Goal: Task Accomplishment & Management: Manage account settings

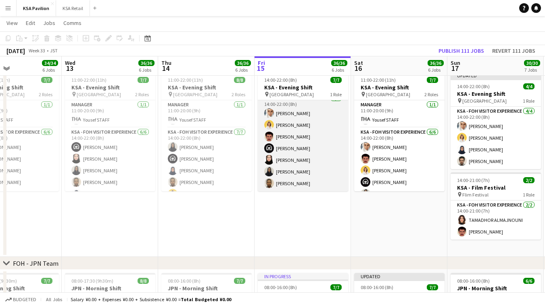
scroll to position [6, 0]
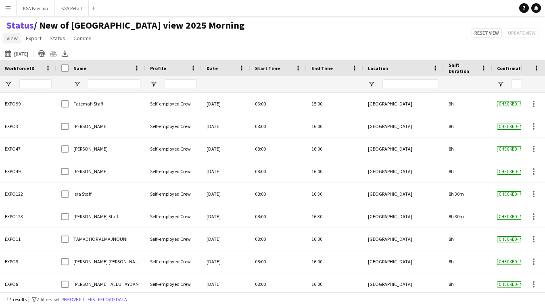
click at [12, 36] on span "View" at bounding box center [11, 38] width 11 height 7
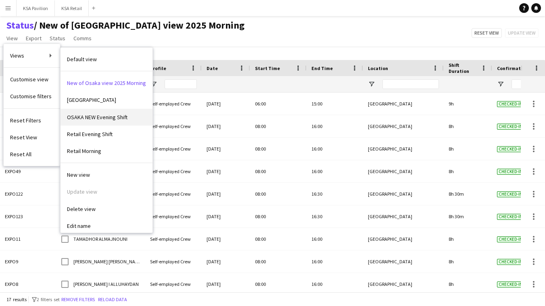
click at [76, 114] on span "OSAKA NEW Evening Shift" at bounding box center [97, 117] width 60 height 7
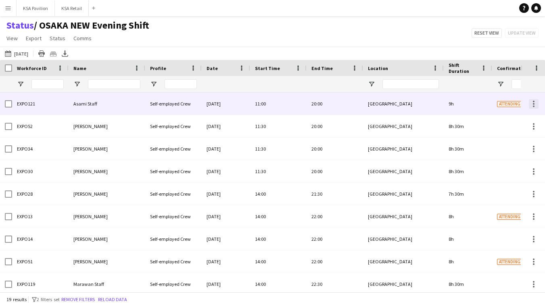
click at [535, 104] on div at bounding box center [533, 104] width 10 height 10
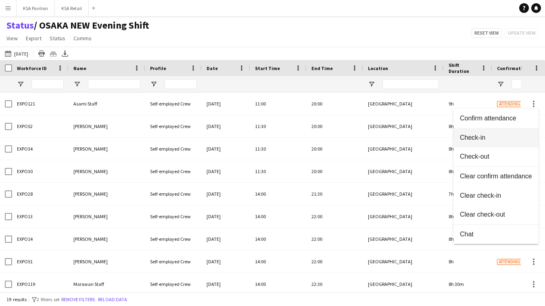
click at [511, 136] on span "Check-in" at bounding box center [495, 137] width 72 height 7
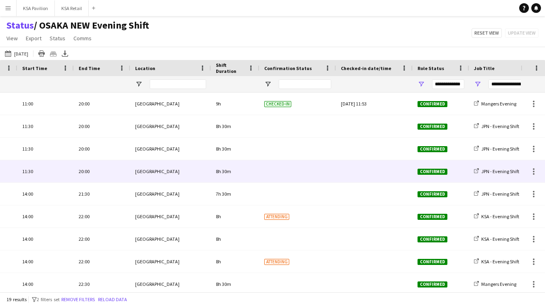
scroll to position [0, 110]
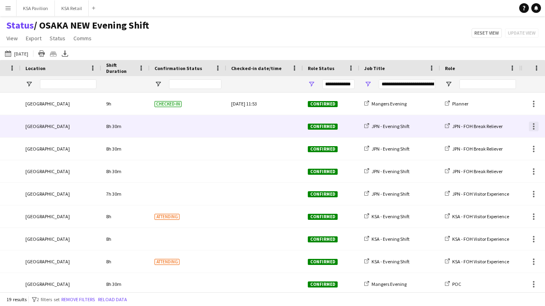
click at [534, 123] on div at bounding box center [533, 127] width 10 height 10
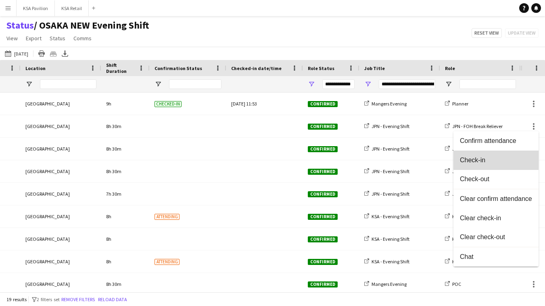
click at [500, 156] on button "Check-in" at bounding box center [495, 160] width 85 height 19
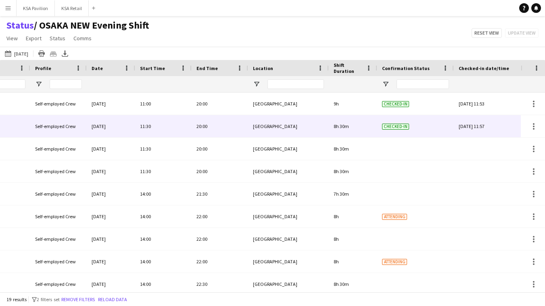
scroll to position [0, -2]
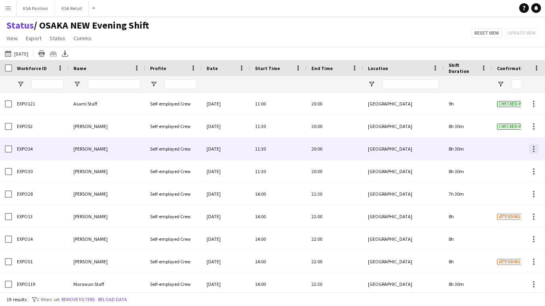
click at [535, 149] on div at bounding box center [533, 149] width 10 height 10
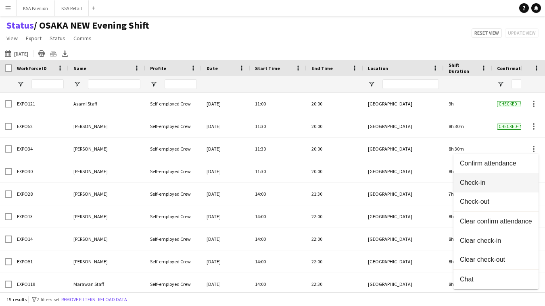
click at [493, 185] on span "Check-in" at bounding box center [495, 182] width 72 height 7
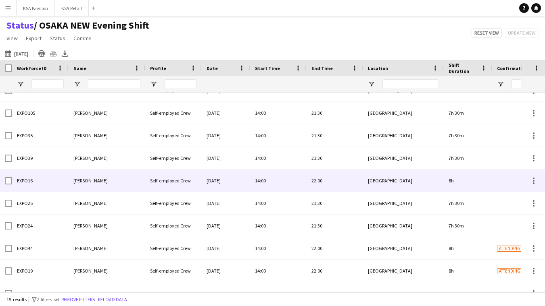
scroll to position [193, 0]
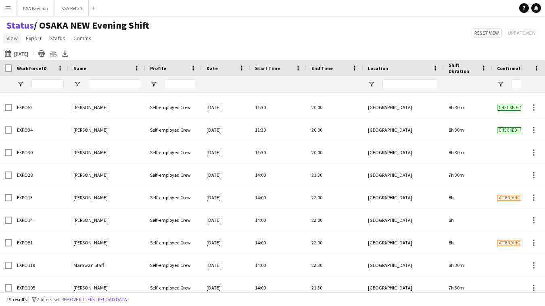
click at [10, 41] on span "View" at bounding box center [11, 38] width 11 height 7
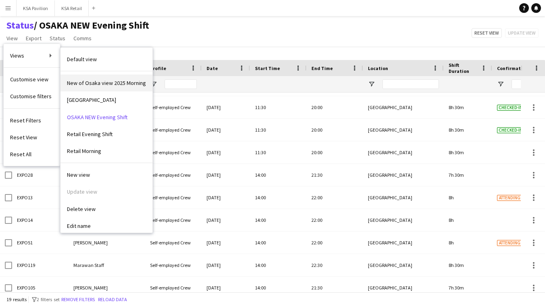
click at [85, 83] on span "New of Osaka view 2025 Morning" at bounding box center [106, 82] width 79 height 7
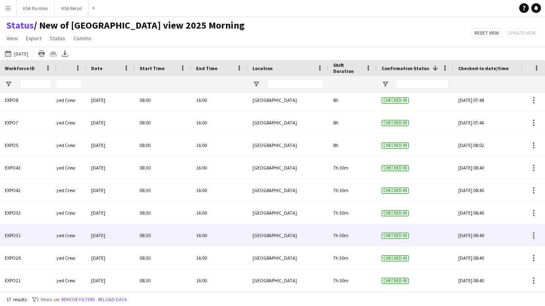
scroll to position [0, 250]
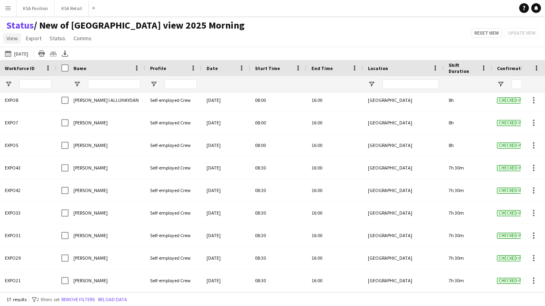
click at [12, 39] on span "View" at bounding box center [11, 38] width 11 height 7
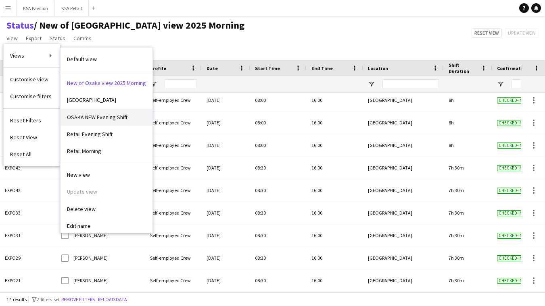
click at [78, 113] on link "OSAKA NEW Evening Shift" at bounding box center [106, 117] width 92 height 17
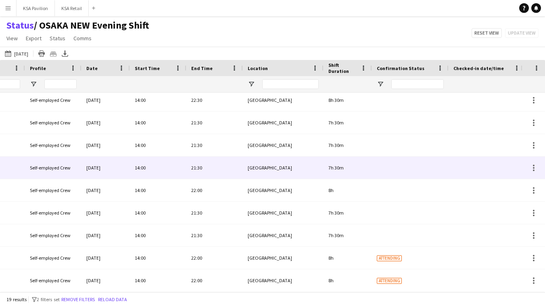
scroll to position [0, 243]
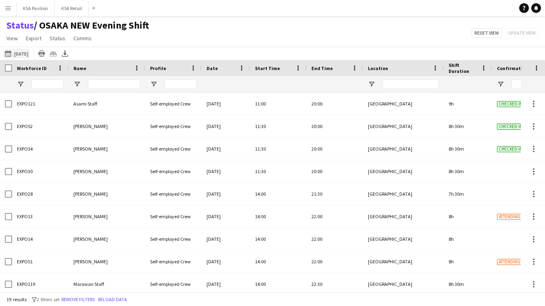
click at [30, 55] on button "13-08-2025 to 19-08-2025 15-08-2025" at bounding box center [16, 54] width 27 height 10
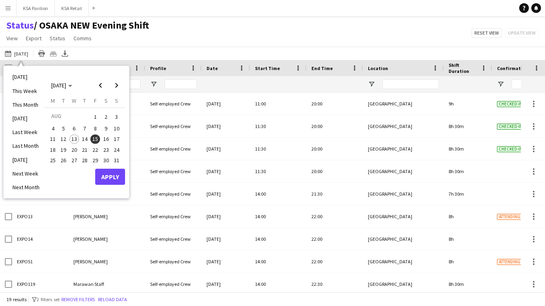
click at [96, 137] on span "15" at bounding box center [95, 140] width 10 height 10
click at [110, 177] on button "Apply" at bounding box center [110, 177] width 30 height 16
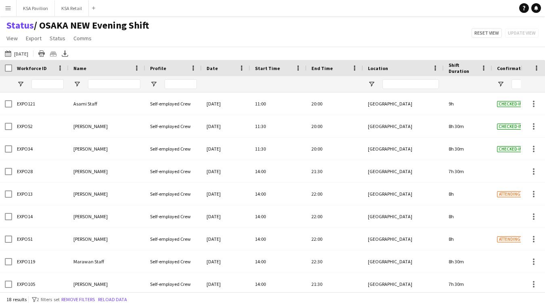
scroll to position [0, 0]
click at [30, 53] on button "13-08-2025 to 19-08-2025 15-08-2025" at bounding box center [16, 54] width 27 height 10
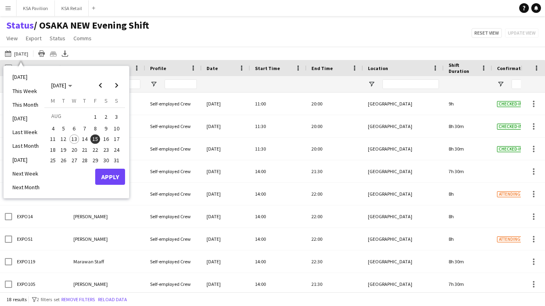
click at [98, 139] on span "15" at bounding box center [95, 140] width 10 height 10
click at [109, 175] on button "Apply" at bounding box center [110, 177] width 30 height 16
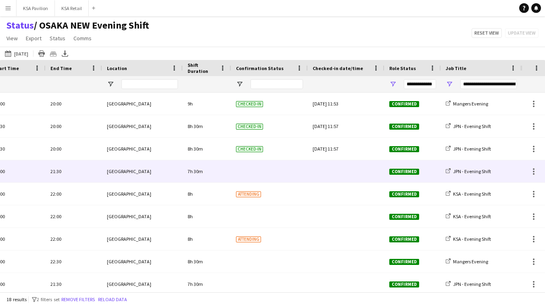
scroll to position [0, 94]
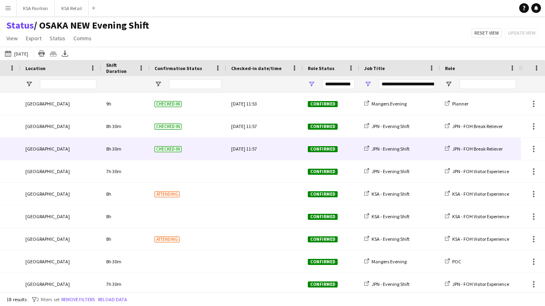
click at [270, 148] on div "Fri, 15 Aug 2025 11:57" at bounding box center [264, 149] width 67 height 22
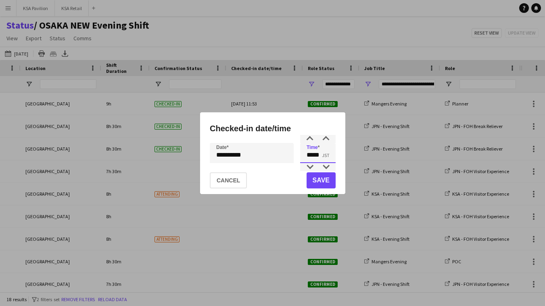
click at [320, 153] on input "*****" at bounding box center [317, 153] width 35 height 20
click at [327, 138] on div at bounding box center [326, 139] width 16 height 8
type input "*****"
click at [327, 138] on div at bounding box center [326, 139] width 16 height 8
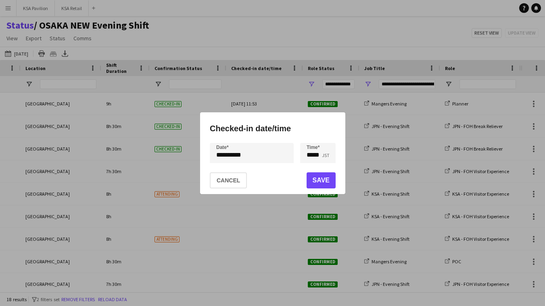
click at [323, 179] on button "Save" at bounding box center [320, 181] width 29 height 16
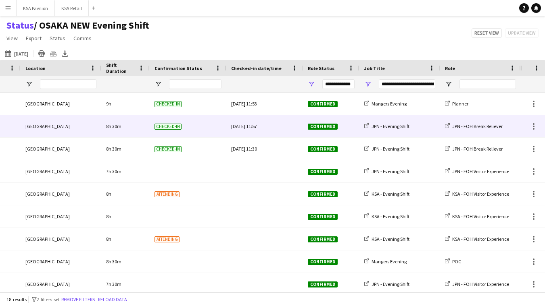
click at [275, 131] on div "Fri, 15 Aug 2025 11:57" at bounding box center [264, 126] width 67 height 22
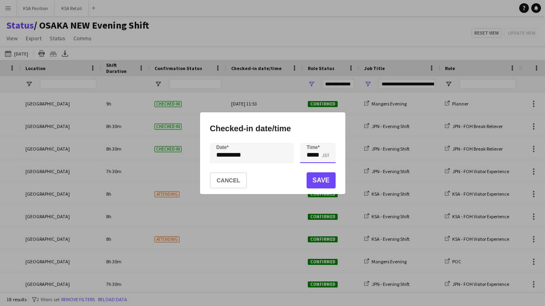
click at [318, 153] on input "*****" at bounding box center [317, 153] width 35 height 20
click at [326, 139] on div at bounding box center [326, 139] width 16 height 8
type input "*****"
click at [326, 139] on div at bounding box center [326, 139] width 16 height 8
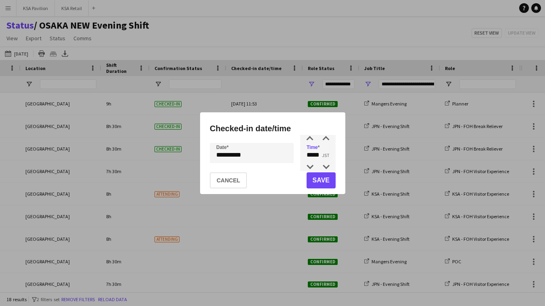
click at [318, 182] on button "Save" at bounding box center [320, 181] width 29 height 16
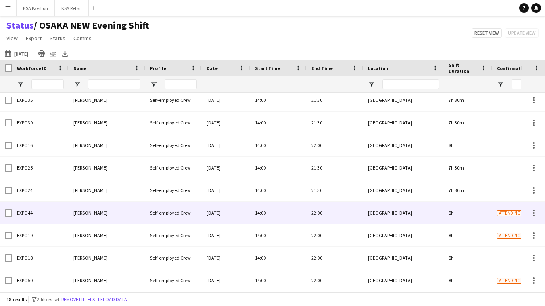
scroll to position [0, 13]
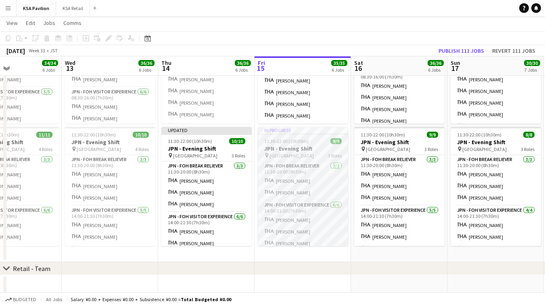
scroll to position [450, 0]
